Goal: Communication & Community: Connect with others

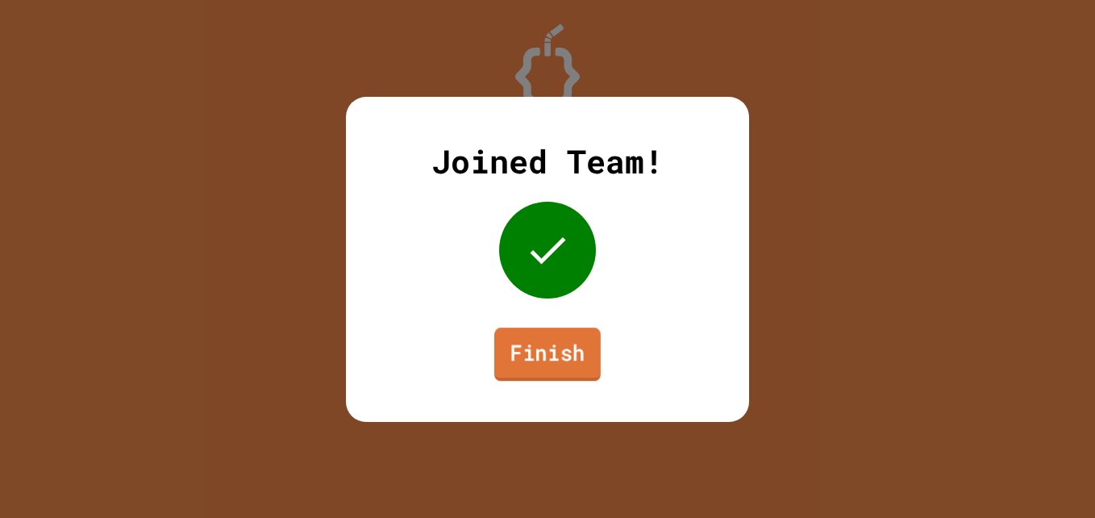
click at [558, 352] on link "Finish" at bounding box center [547, 353] width 106 height 53
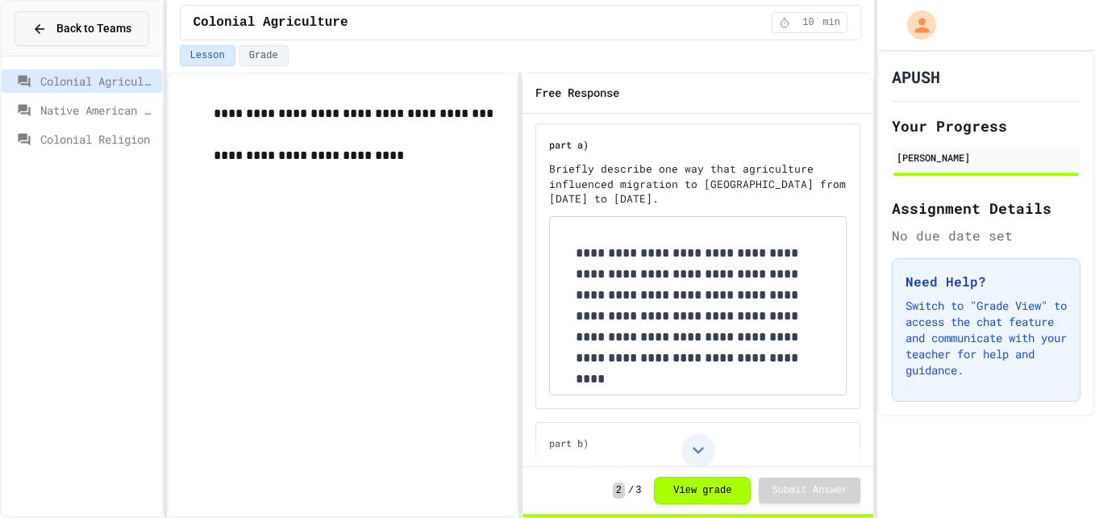
click at [65, 37] on button "Back to Teams" at bounding box center [82, 28] width 135 height 35
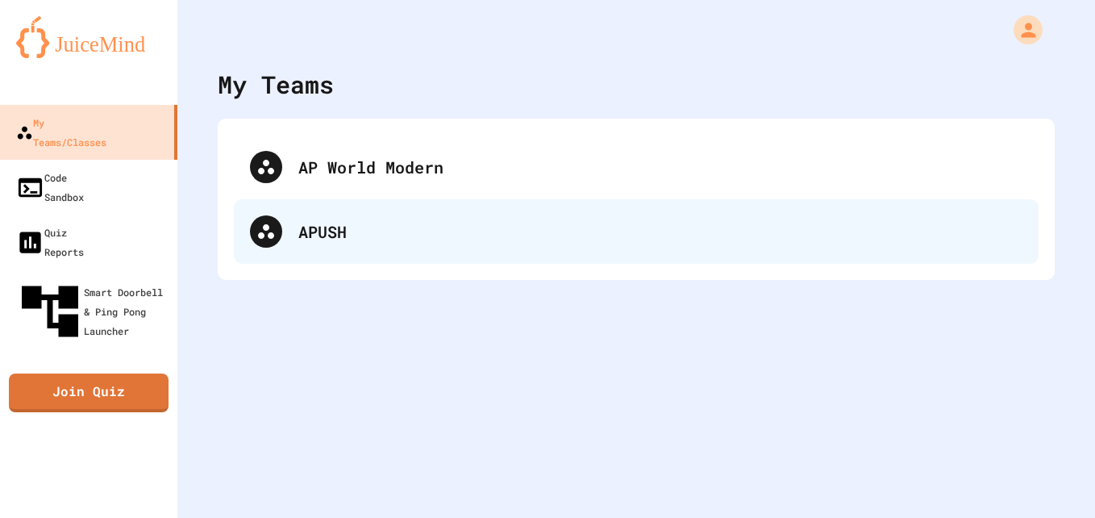
click at [382, 230] on div "APUSH" at bounding box center [660, 231] width 724 height 24
